Goal: Check status

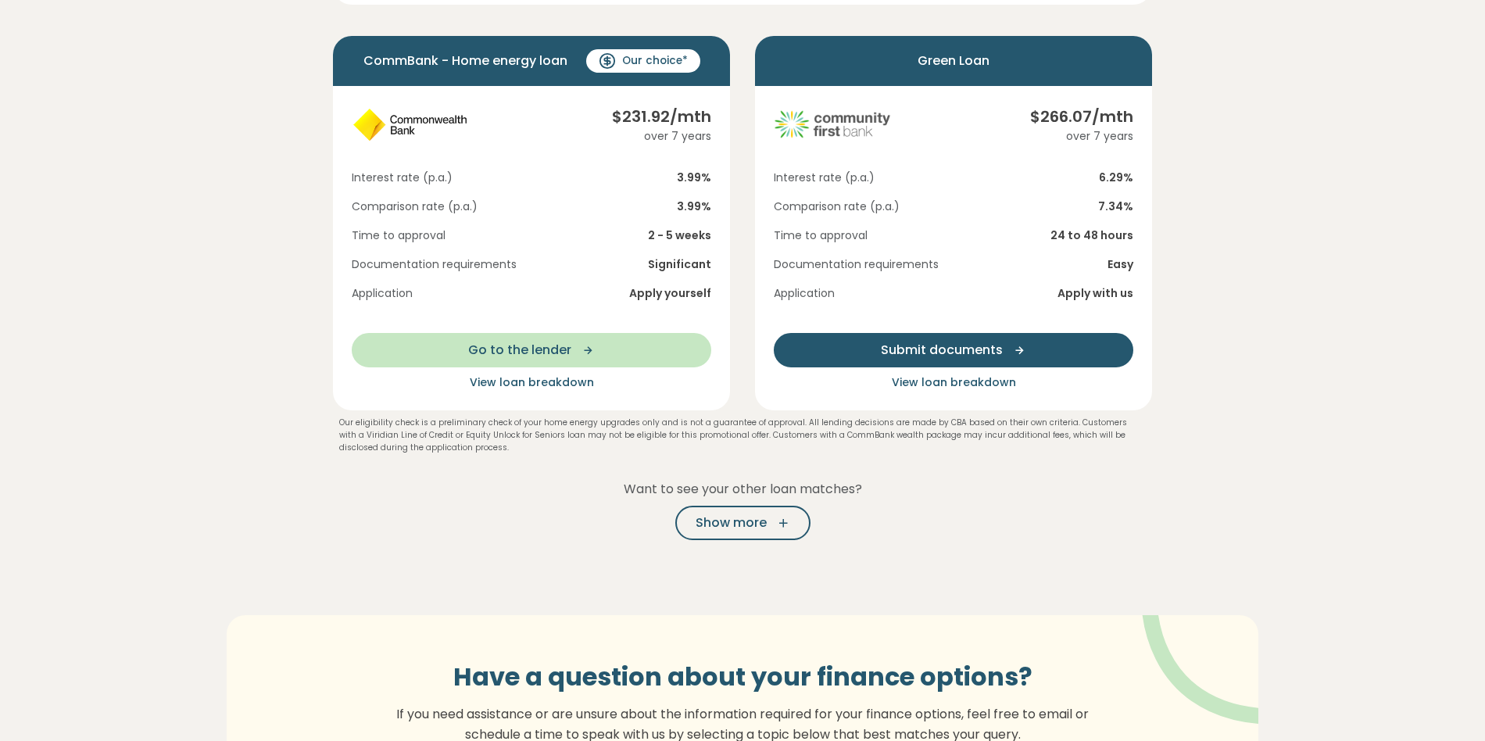
scroll to position [294, 0]
